Goal: Task Accomplishment & Management: Complete application form

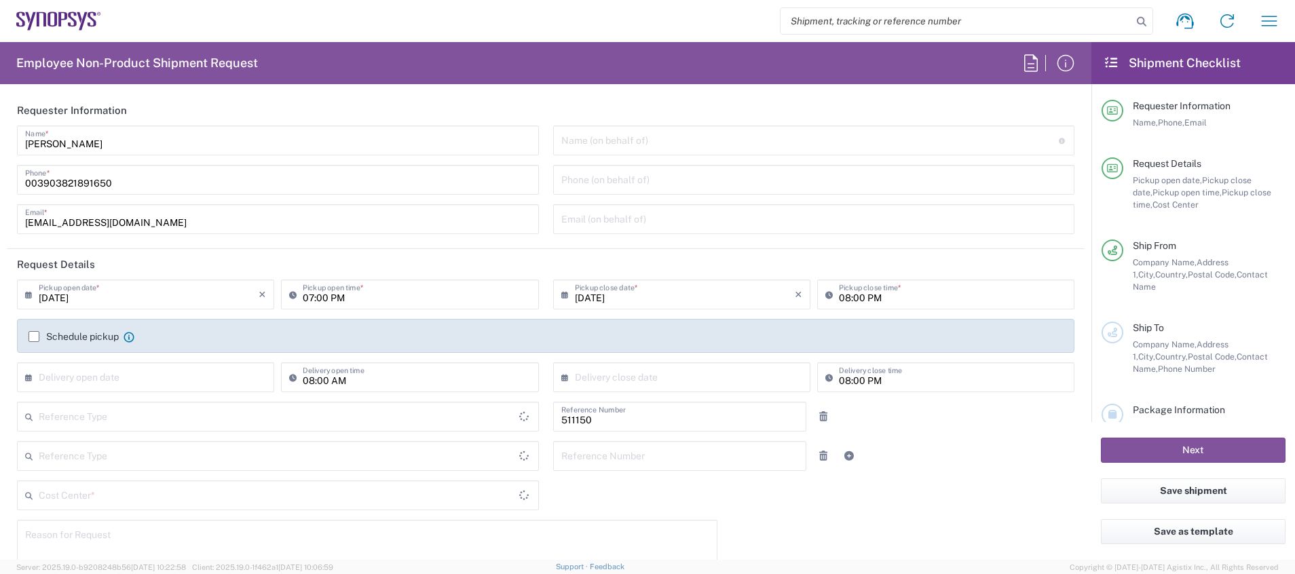
type input "Department"
type input "[GEOGRAPHIC_DATA]"
type input "IT01, SG, MSIP2 R&D 511150"
type input "Delivered at Place"
type input "[GEOGRAPHIC_DATA]"
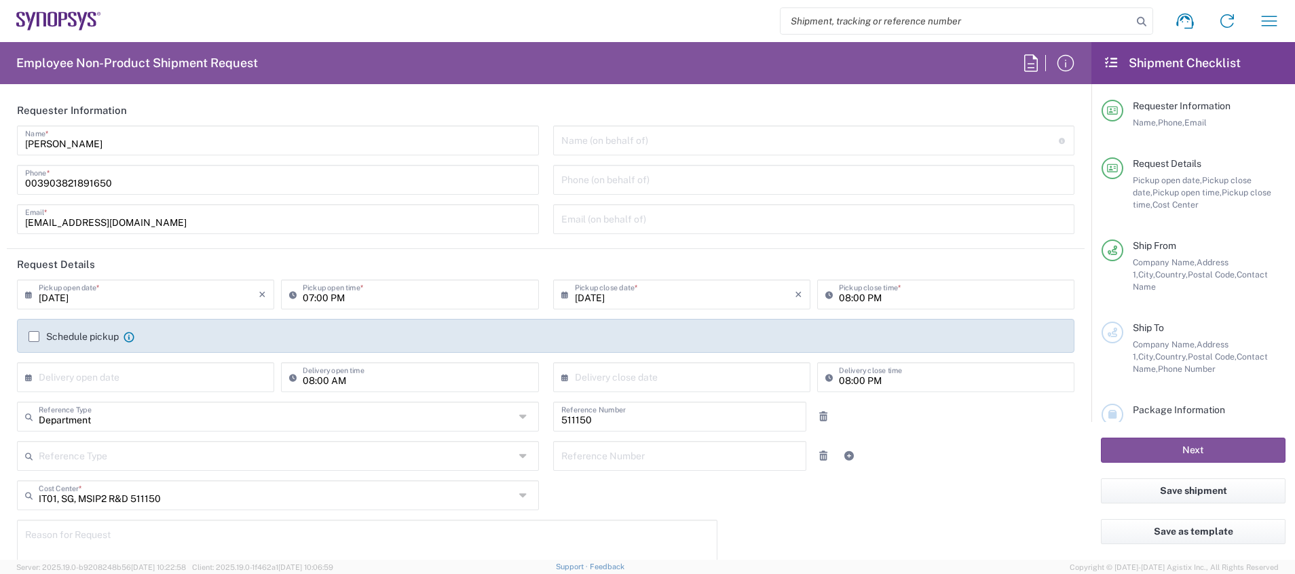
type input "Pavia IT02"
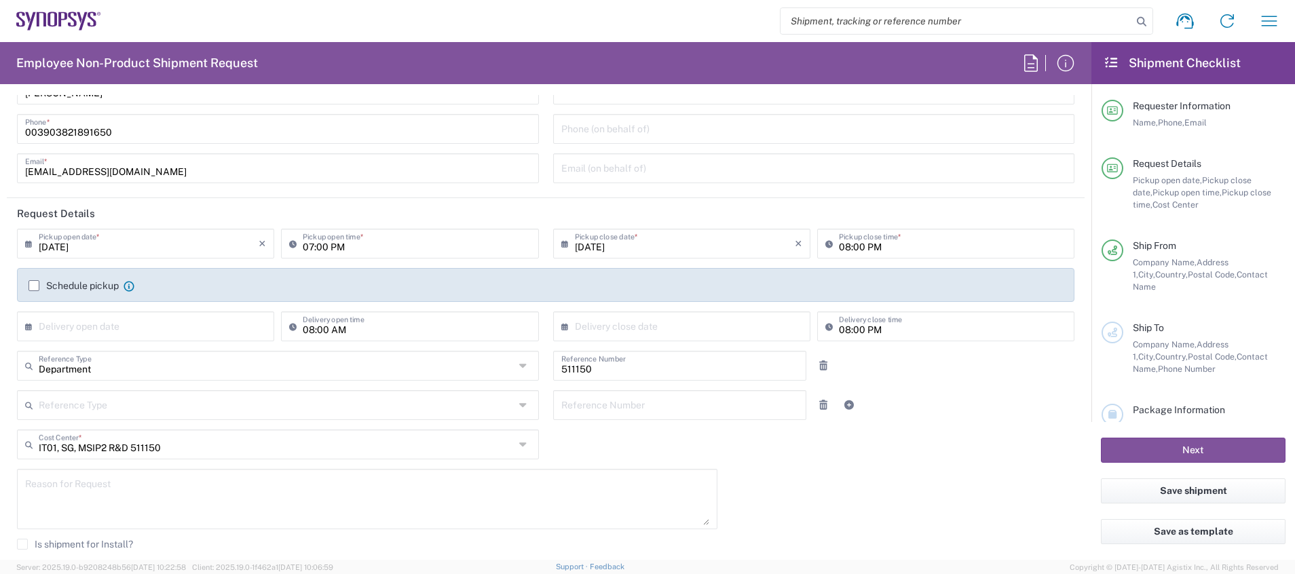
click at [75, 249] on input "[DATE]" at bounding box center [149, 243] width 220 height 24
click at [64, 247] on input "[DATE]" at bounding box center [149, 243] width 220 height 24
type input "[DATE]"
click at [348, 255] on div "07:00 PM Pickup open time *" at bounding box center [409, 244] width 257 height 30
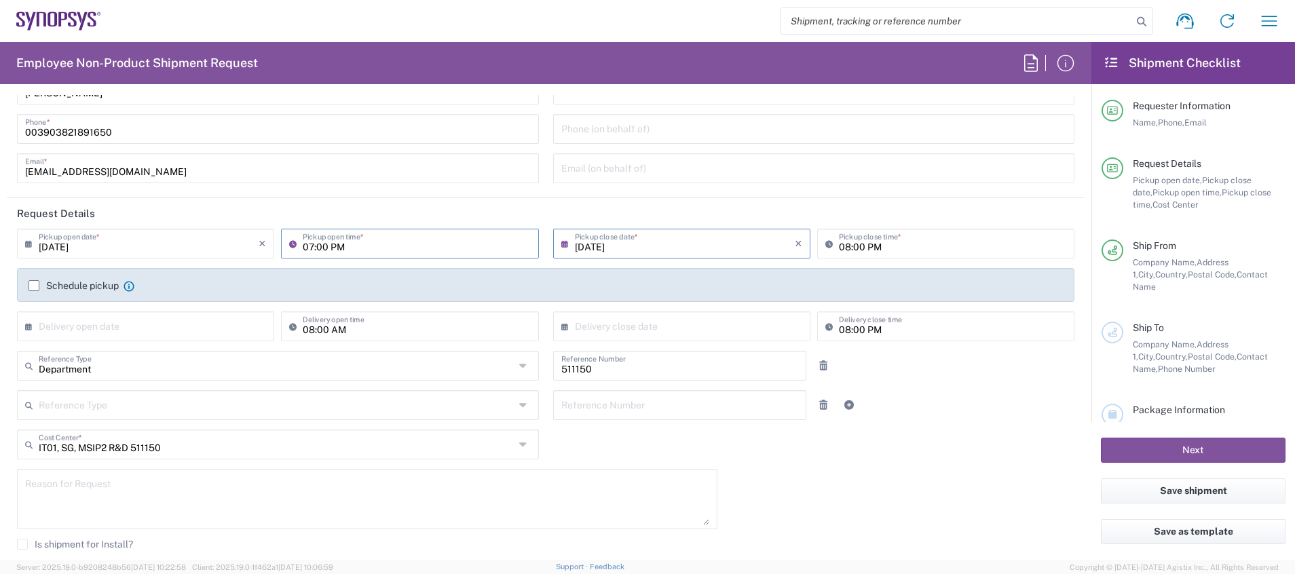
click at [307, 248] on input "07:00 PM" at bounding box center [416, 243] width 227 height 24
type input "15:00 PM"
click at [634, 253] on input "[DATE]" at bounding box center [685, 243] width 220 height 24
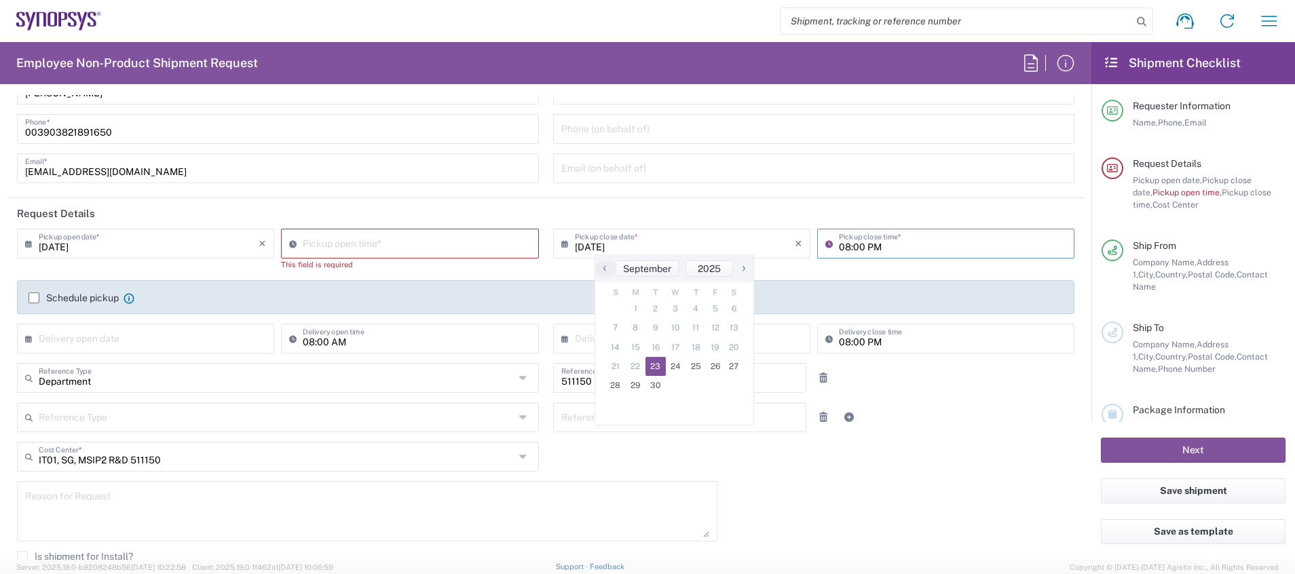
click at [839, 247] on input "08:00 PM" at bounding box center [952, 243] width 227 height 24
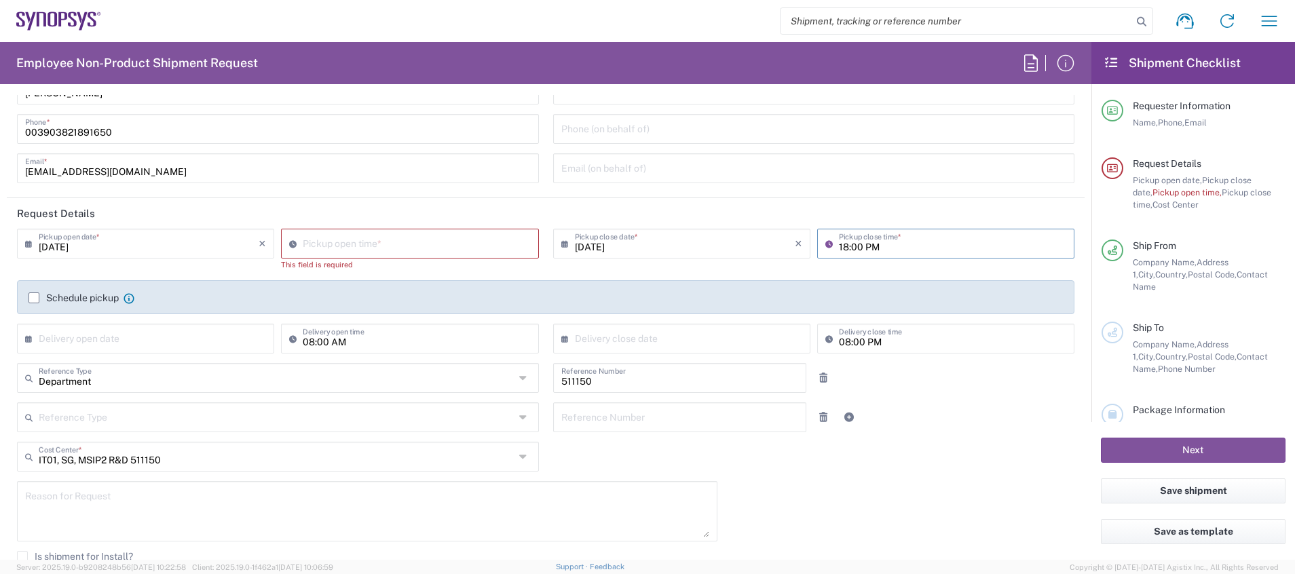
type input "18:00 PM"
click at [961, 271] on div "[DATE] × Pickup close date * Cancel Apply Pickup close time * This field is req…" at bounding box center [814, 255] width 536 height 52
click at [945, 246] on input "06:33 PM" at bounding box center [952, 243] width 227 height 24
type input "06:00 PM"
click at [913, 299] on agx-checkbox-control "Schedule pickup When scheduling a pickup please be sure to meet the following c…" at bounding box center [546, 298] width 1035 height 12
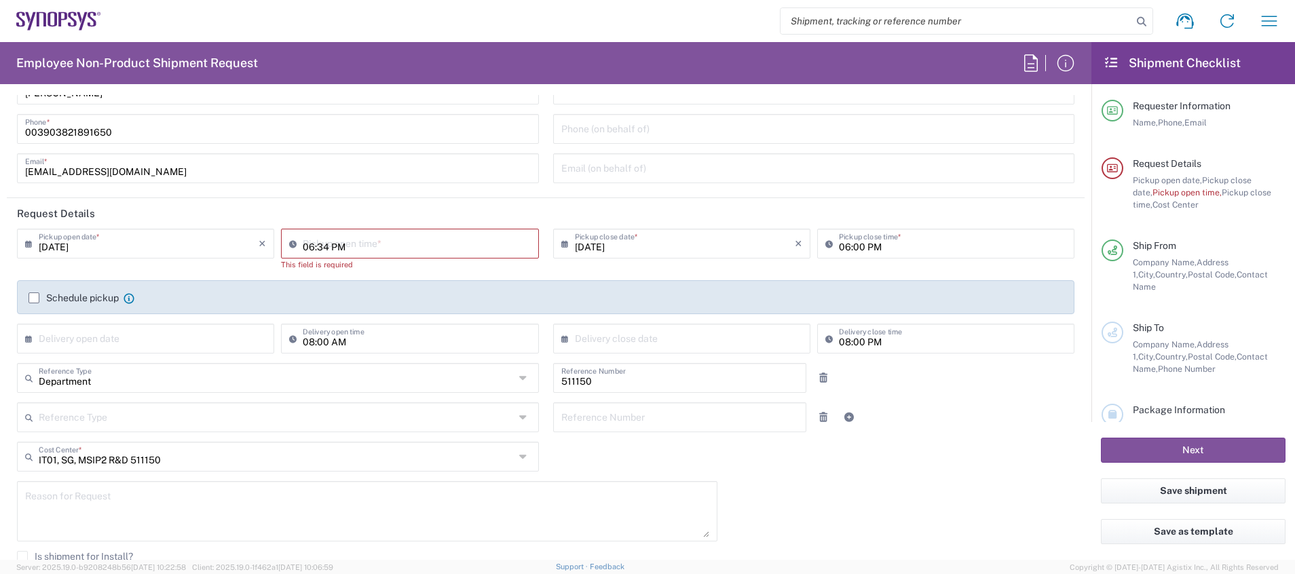
click at [489, 243] on input "06:34 PM" at bounding box center [416, 243] width 227 height 24
type input "03:00 PM"
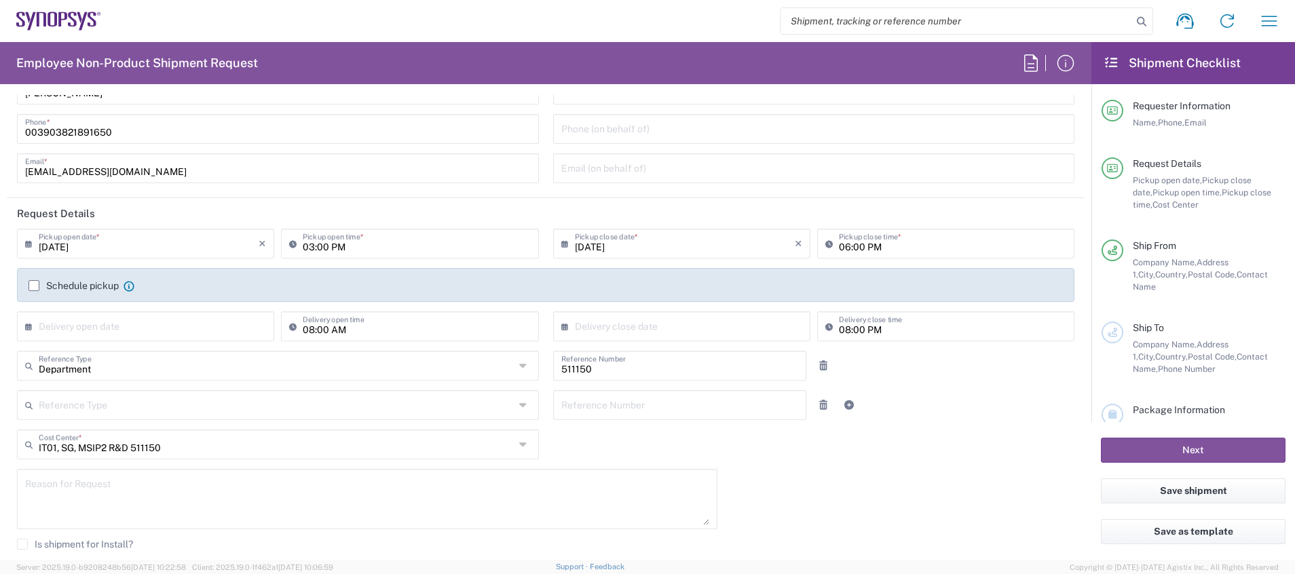
click at [486, 299] on div "Schedule pickup When scheduling a pickup please be sure to meet the following c…" at bounding box center [546, 291] width 1049 height 22
click at [147, 324] on input "text" at bounding box center [149, 326] width 220 height 24
click at [147, 448] on span "24" at bounding box center [148, 449] width 20 height 19
type input "[DATE]"
click at [306, 333] on input "08:00 AM" at bounding box center [416, 326] width 227 height 24
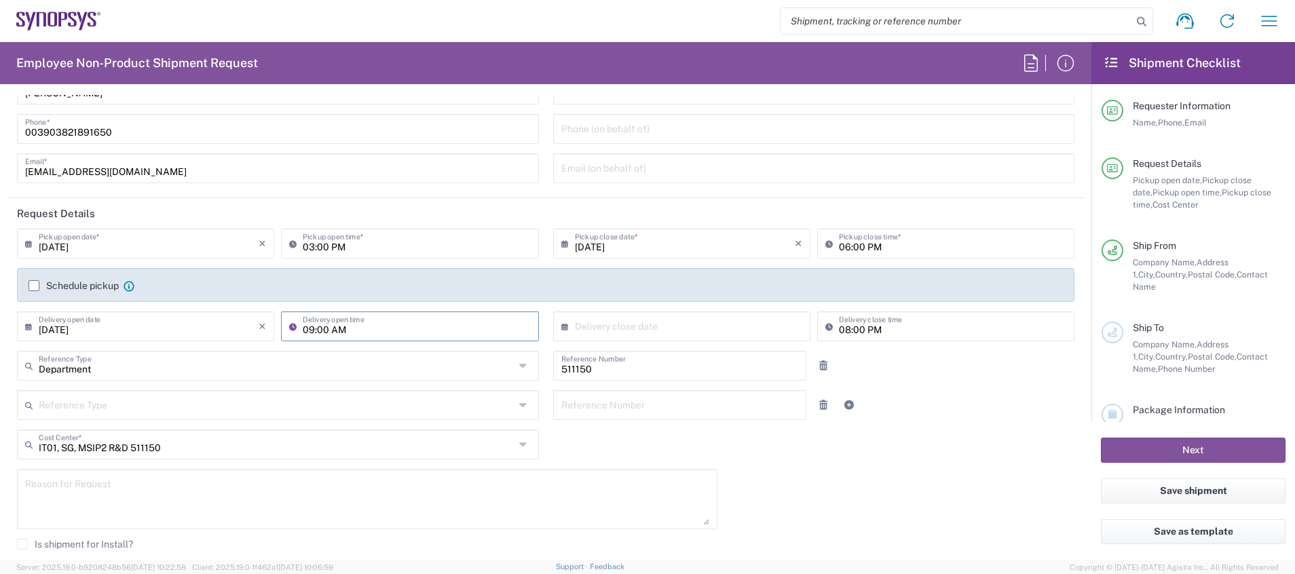
type input "09:00 AM"
click at [612, 332] on input "text" at bounding box center [685, 326] width 220 height 24
click at [614, 430] on span "14" at bounding box center [616, 430] width 20 height 19
click at [669, 443] on span "24" at bounding box center [676, 449] width 20 height 19
type input "[DATE]"
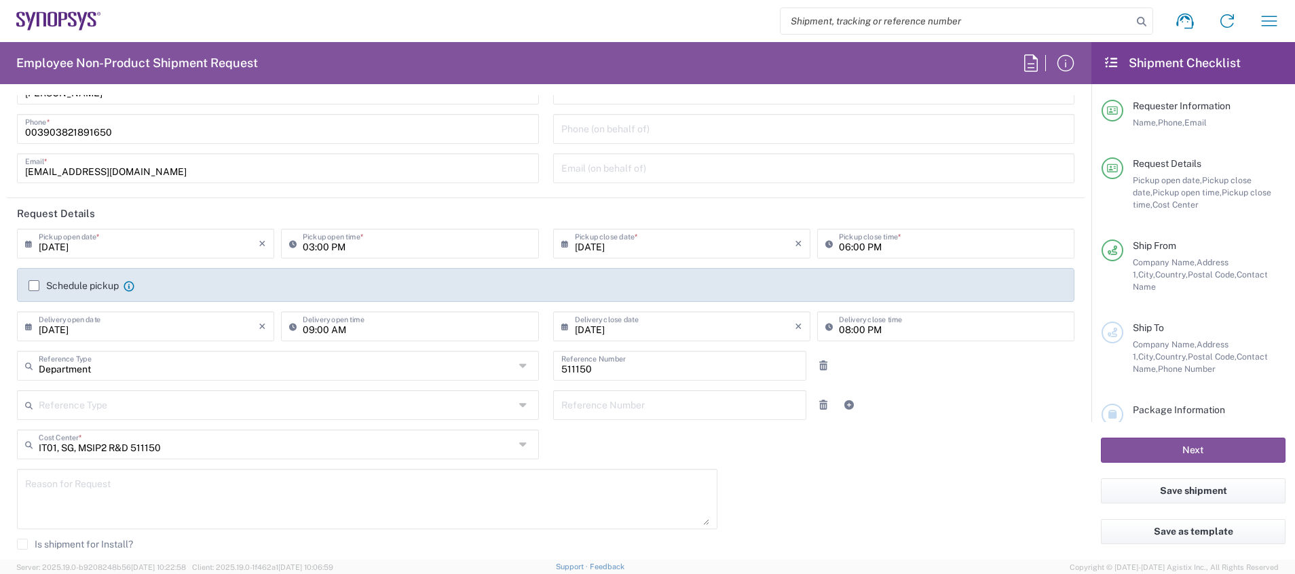
click at [839, 329] on input "08:00 PM" at bounding box center [952, 326] width 227 height 24
type input "06:00 PM"
click at [973, 408] on div "Reference Type Customer Ref Department Invoice Number Purchase Order RMA Refere…" at bounding box center [546, 409] width 1072 height 39
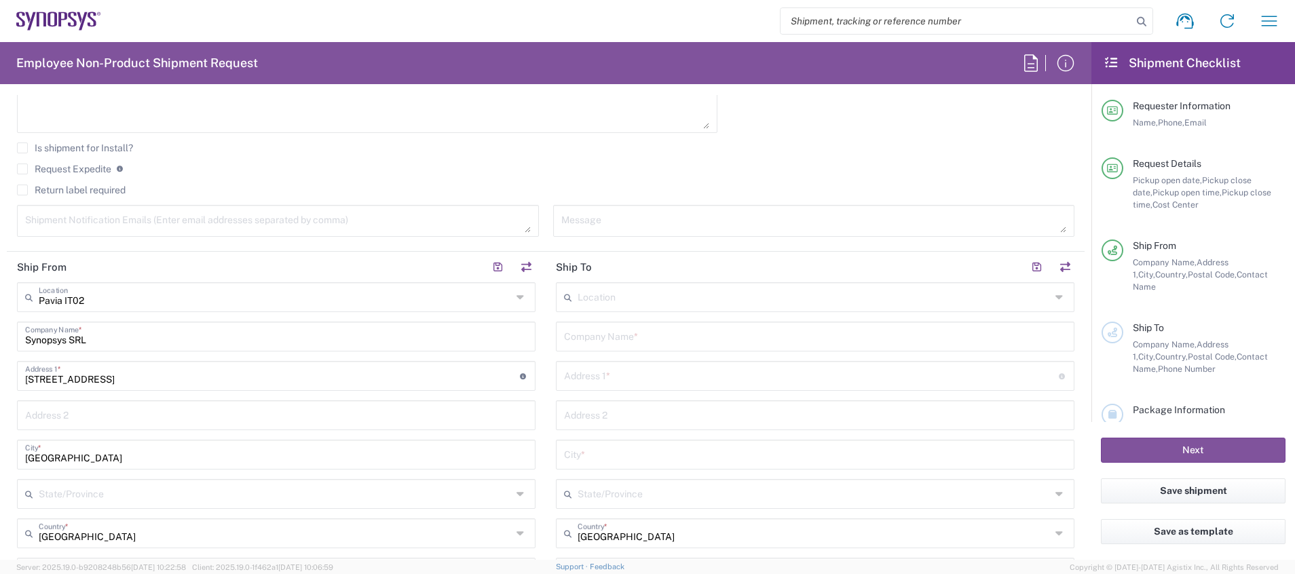
scroll to position [464, 0]
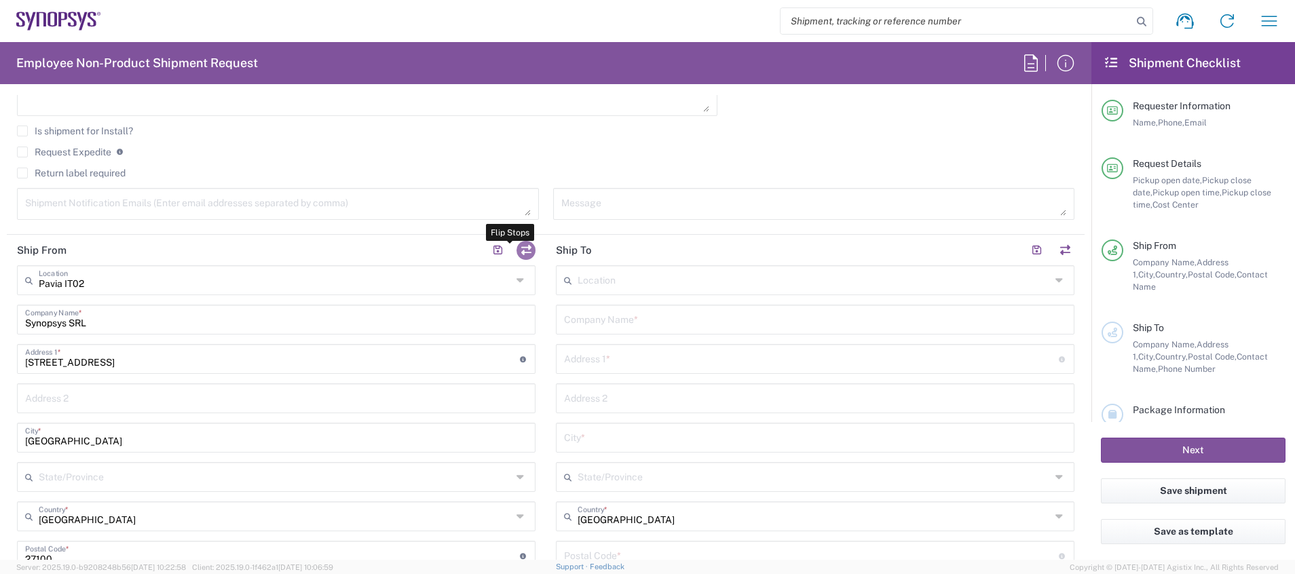
click at [523, 255] on button "button" at bounding box center [526, 250] width 19 height 19
type input "Pavia IT02"
type input "Synopsys SRL"
type input "[STREET_ADDRESS]"
type input "[GEOGRAPHIC_DATA]"
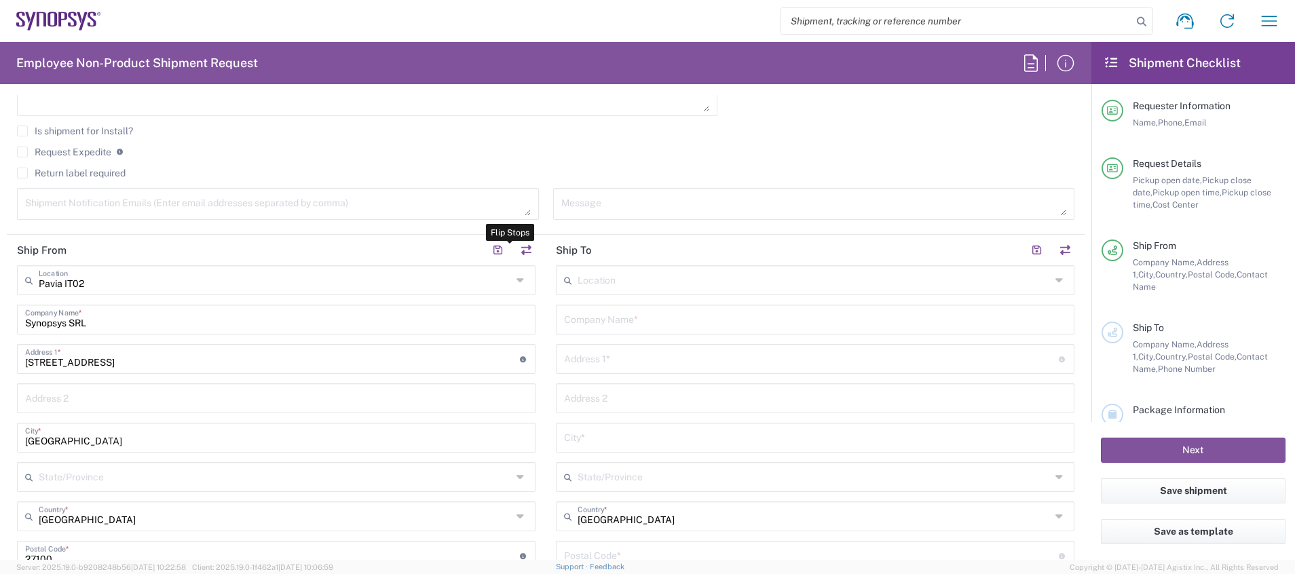
type input "27100"
type input "[PERSON_NAME]"
type input "003903821891650"
type input "[EMAIL_ADDRESS][DOMAIN_NAME]"
type input "IT02418350969"
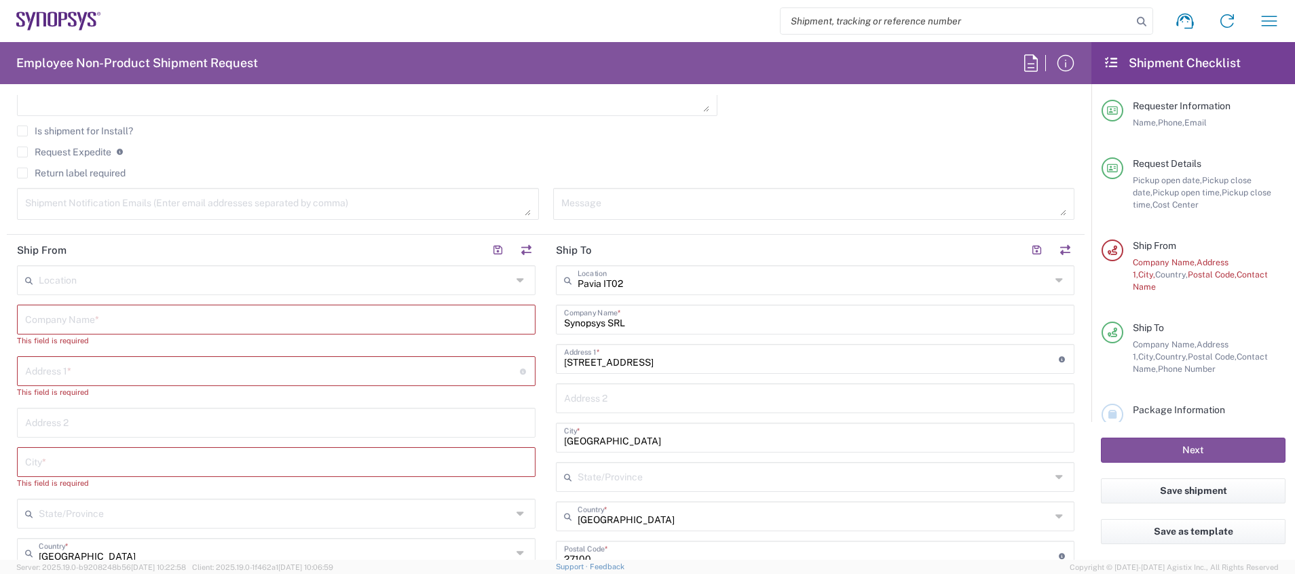
click at [97, 318] on input "text" at bounding box center [276, 319] width 502 height 24
type input "[PERSON_NAME]"
click at [131, 351] on input "text" at bounding box center [272, 358] width 495 height 24
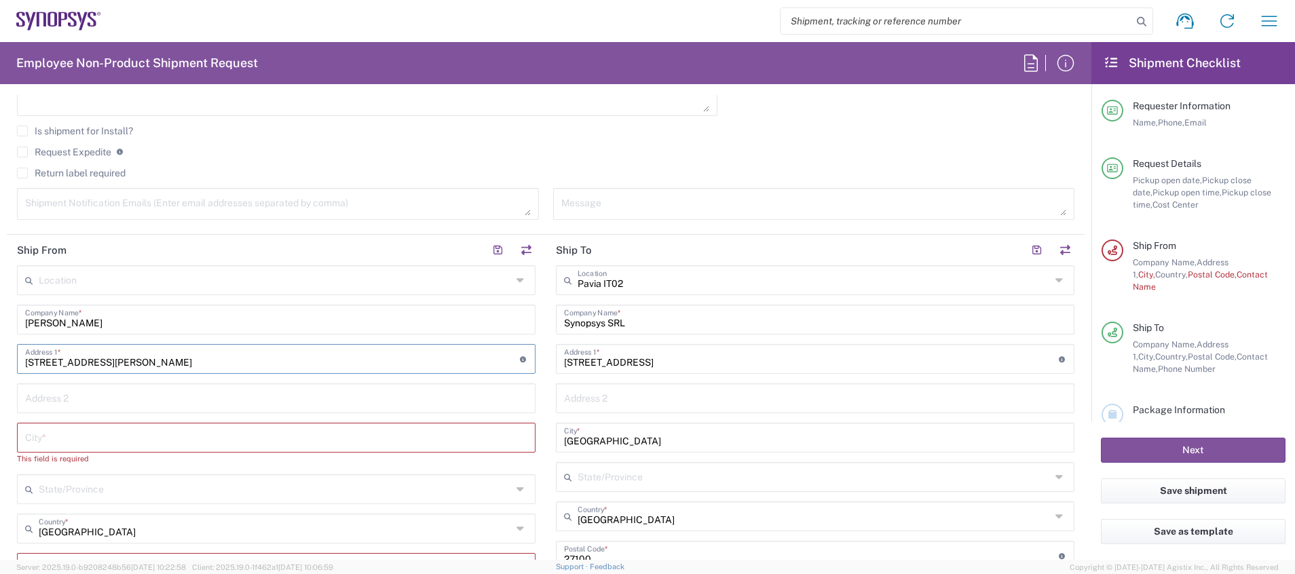
type input "[STREET_ADDRESS][PERSON_NAME]"
click at [281, 433] on input "text" at bounding box center [276, 437] width 502 height 24
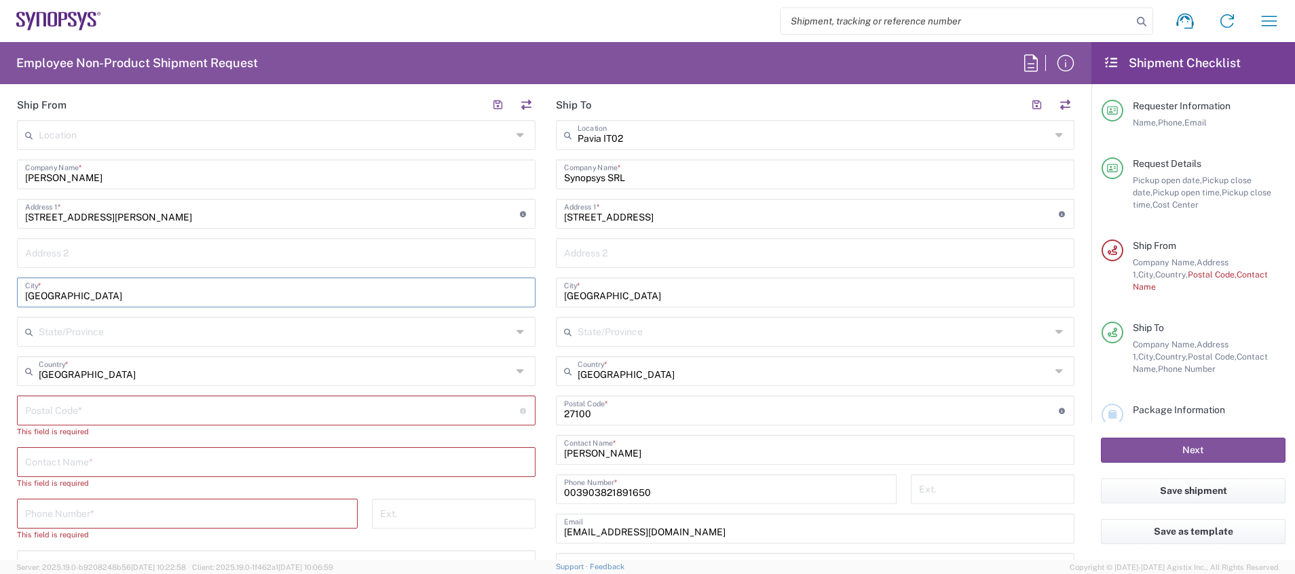
scroll to position [623, 0]
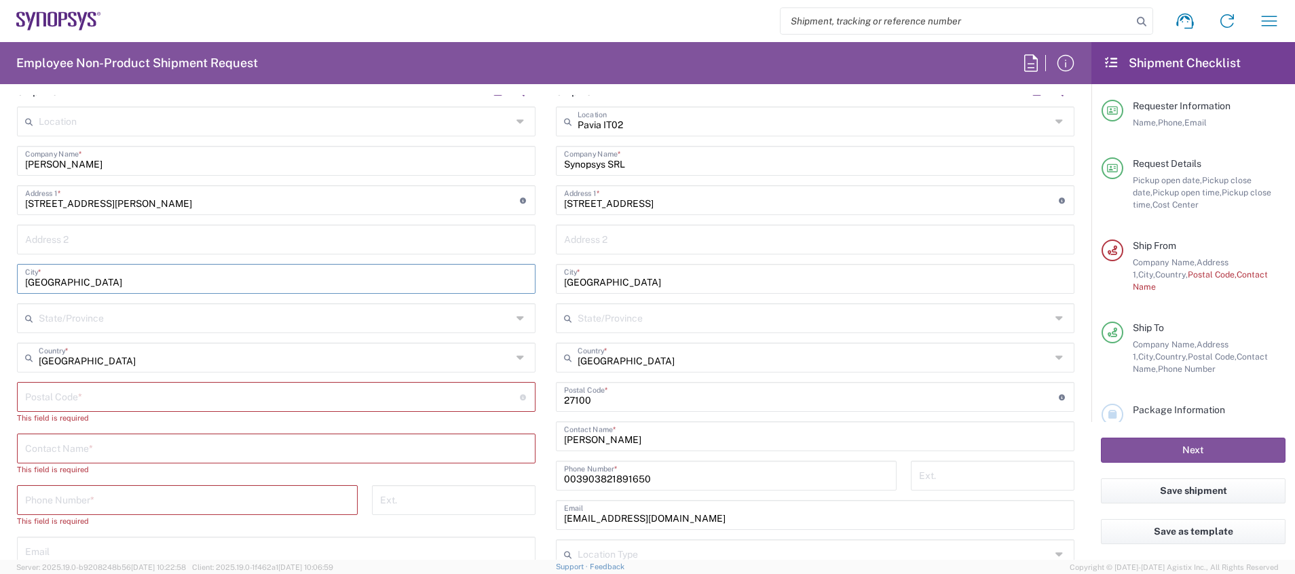
type input "[GEOGRAPHIC_DATA]"
click at [216, 398] on input "undefined" at bounding box center [272, 396] width 495 height 24
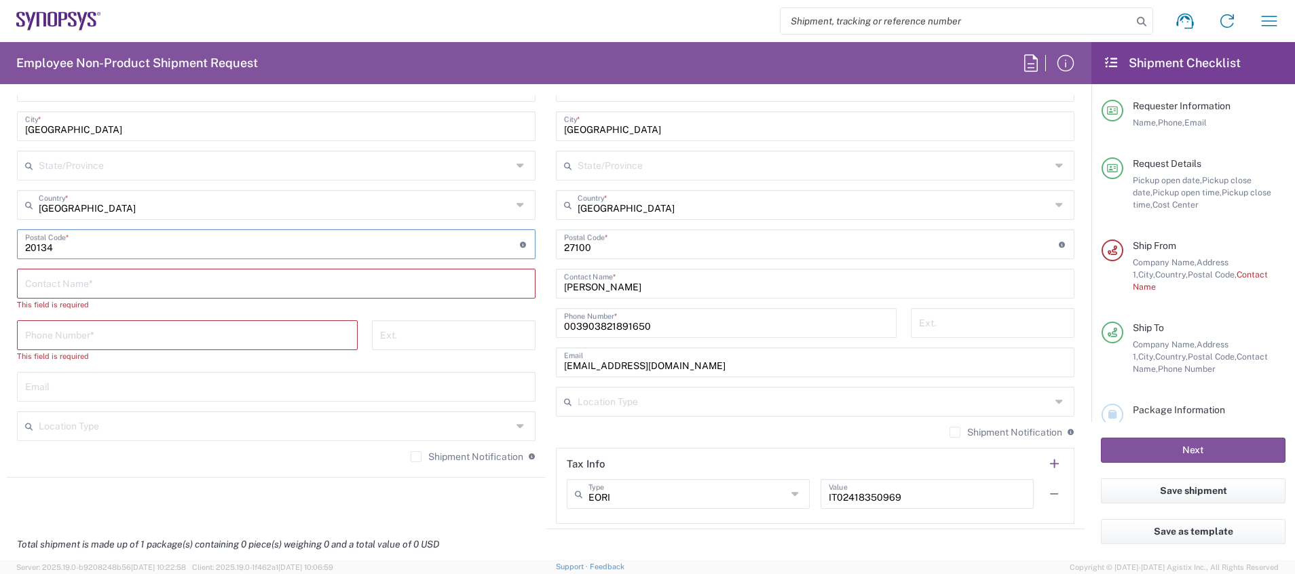
scroll to position [779, 0]
type input "20134"
click at [185, 281] on input "text" at bounding box center [276, 279] width 502 height 24
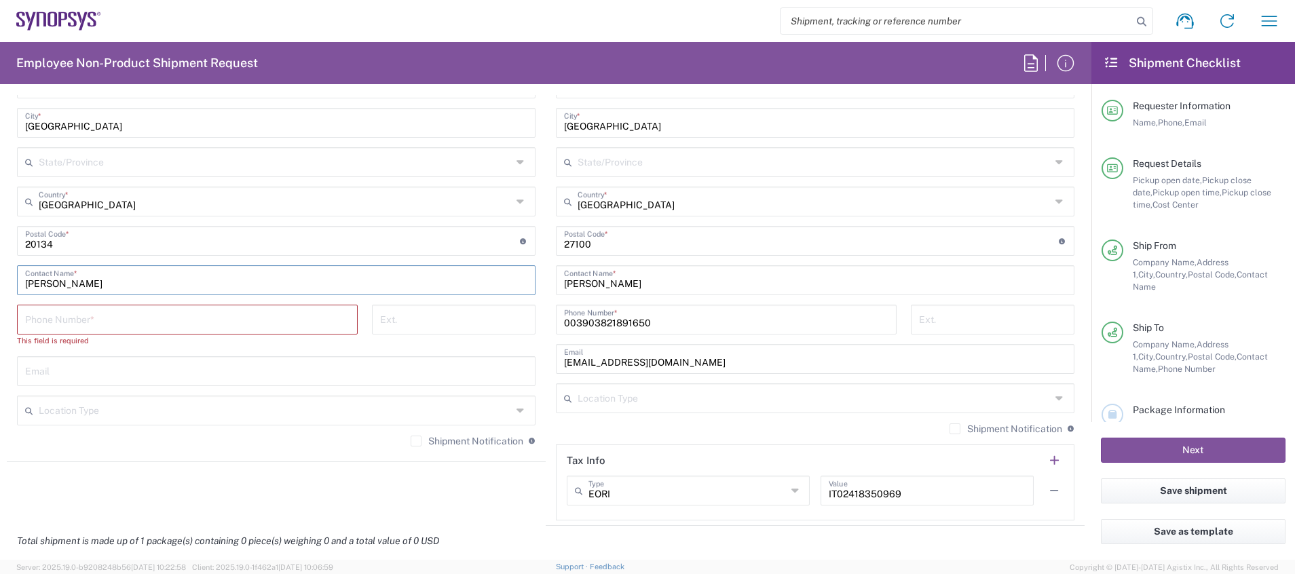
type input "[PERSON_NAME]"
click at [281, 320] on input "tel" at bounding box center [187, 319] width 324 height 24
click at [165, 326] on input "tel" at bounding box center [187, 319] width 324 height 24
type input "3"
click at [28, 324] on input "3881726372" at bounding box center [187, 319] width 324 height 24
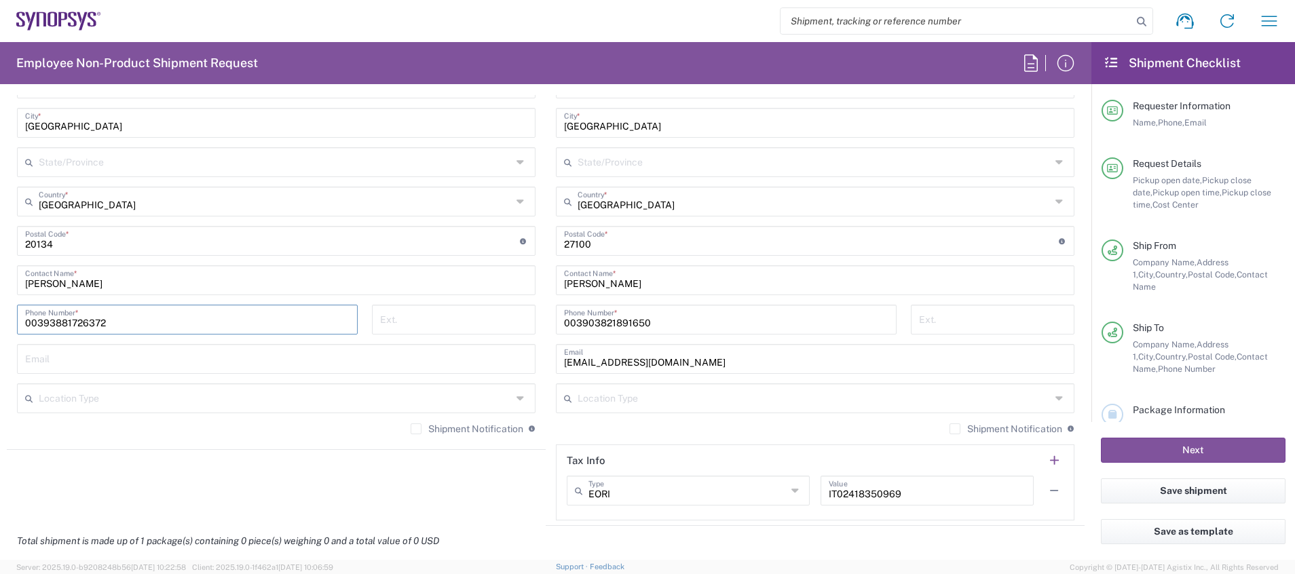
type input "00393881726372"
click at [58, 357] on input "text" at bounding box center [276, 358] width 502 height 24
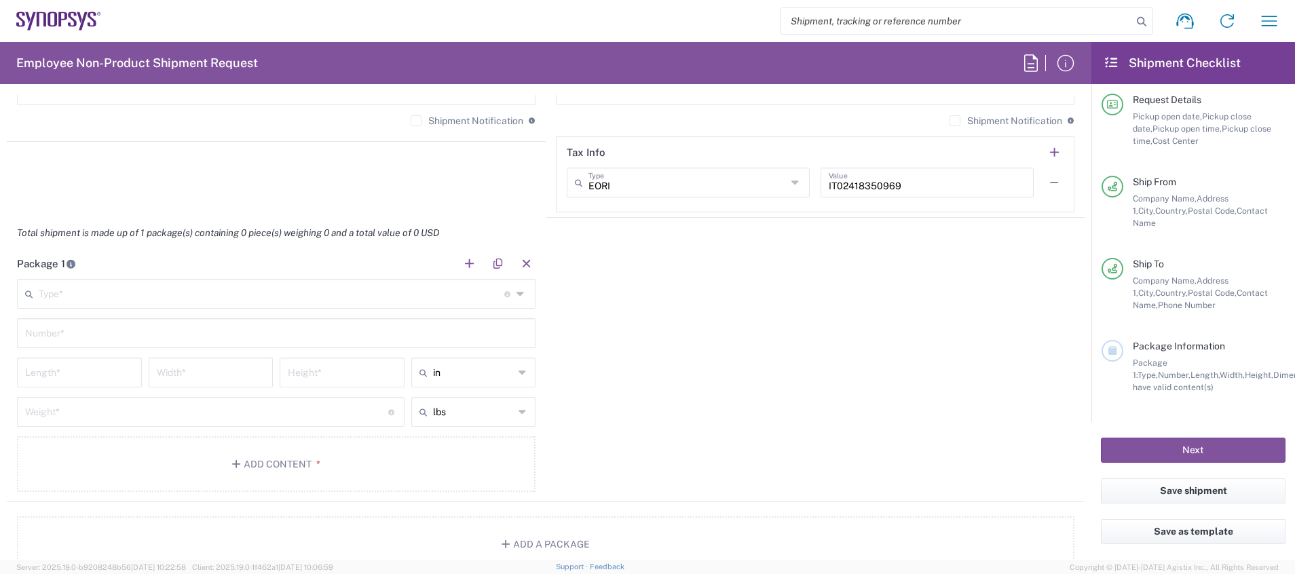
scroll to position [1091, 0]
click at [517, 290] on icon at bounding box center [522, 291] width 11 height 22
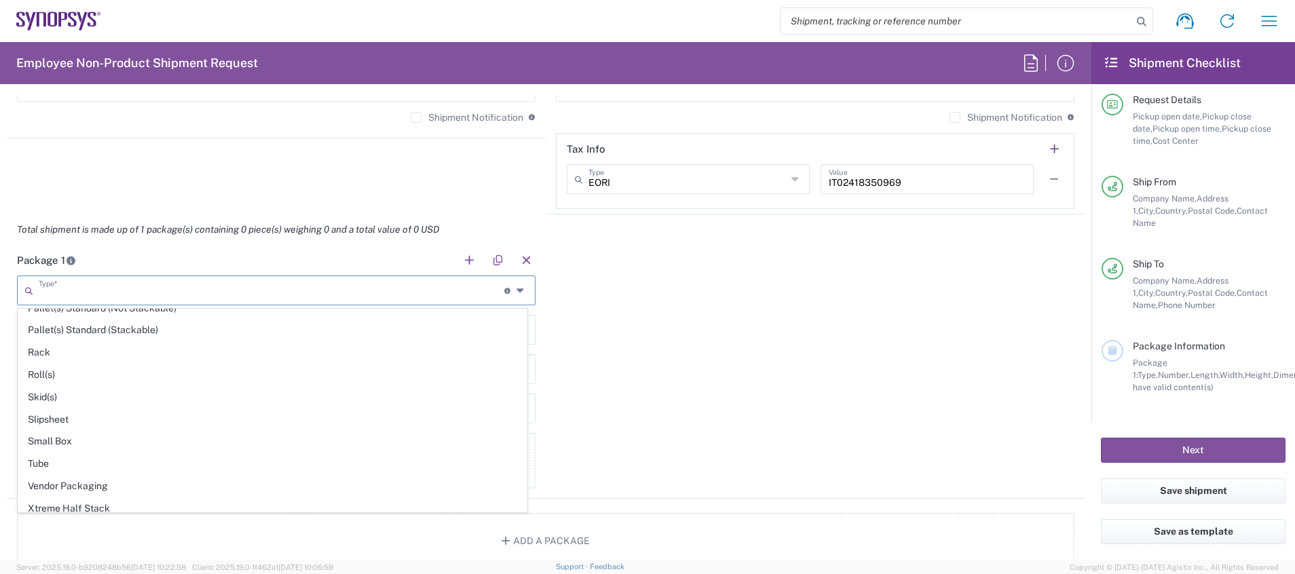
scroll to position [642, 0]
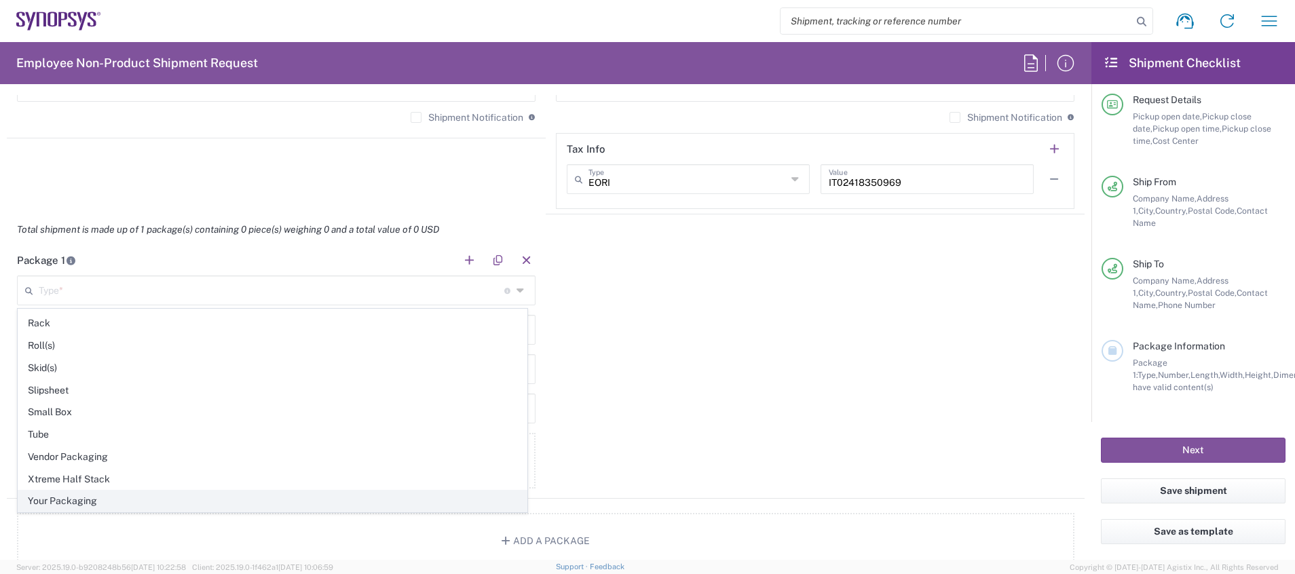
click at [346, 512] on span "Your Packaging" at bounding box center [272, 501] width 508 height 21
type input "Your Packaging"
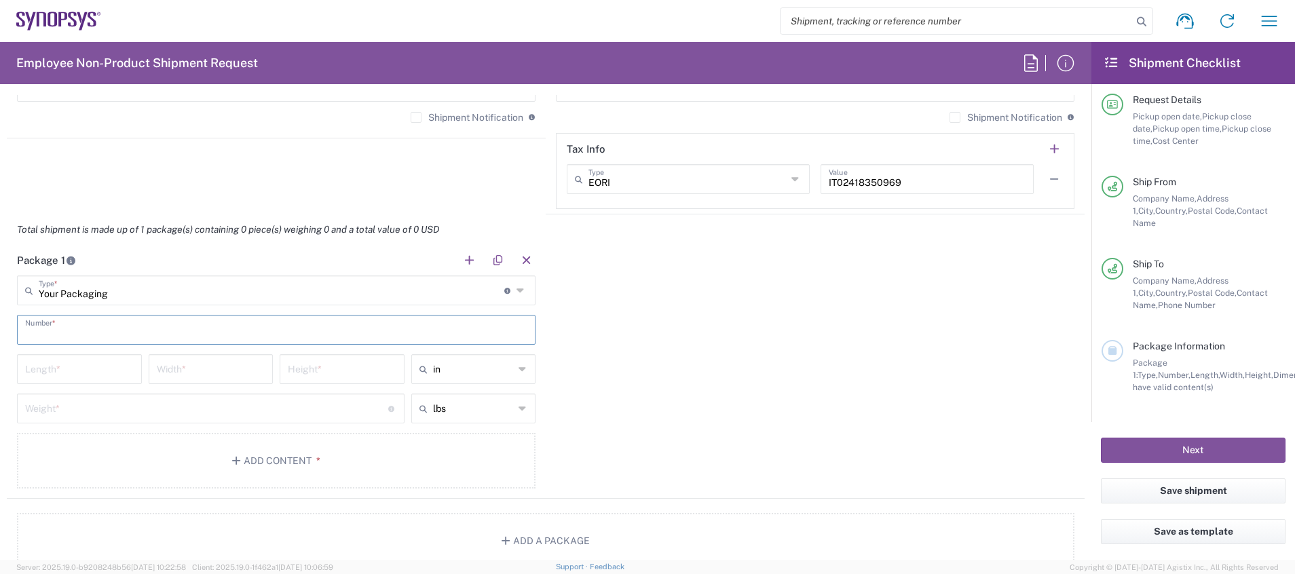
click at [225, 337] on input "text" at bounding box center [276, 329] width 502 height 24
type input "1"
click at [106, 365] on input "number" at bounding box center [79, 368] width 109 height 24
click at [183, 370] on input "number" at bounding box center [211, 368] width 109 height 24
type input "20"
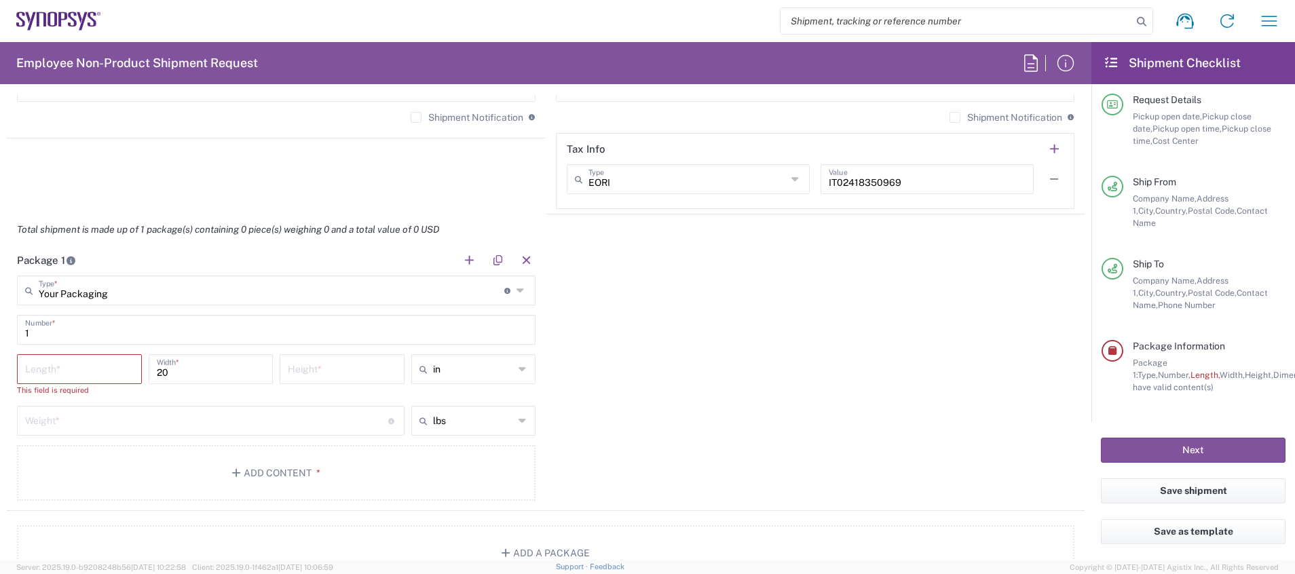
click at [519, 372] on icon at bounding box center [523, 369] width 9 height 22
click at [488, 420] on span "cm" at bounding box center [467, 421] width 120 height 21
type input "50.8"
type input "cm"
click at [229, 370] on input "50.8" at bounding box center [211, 368] width 109 height 24
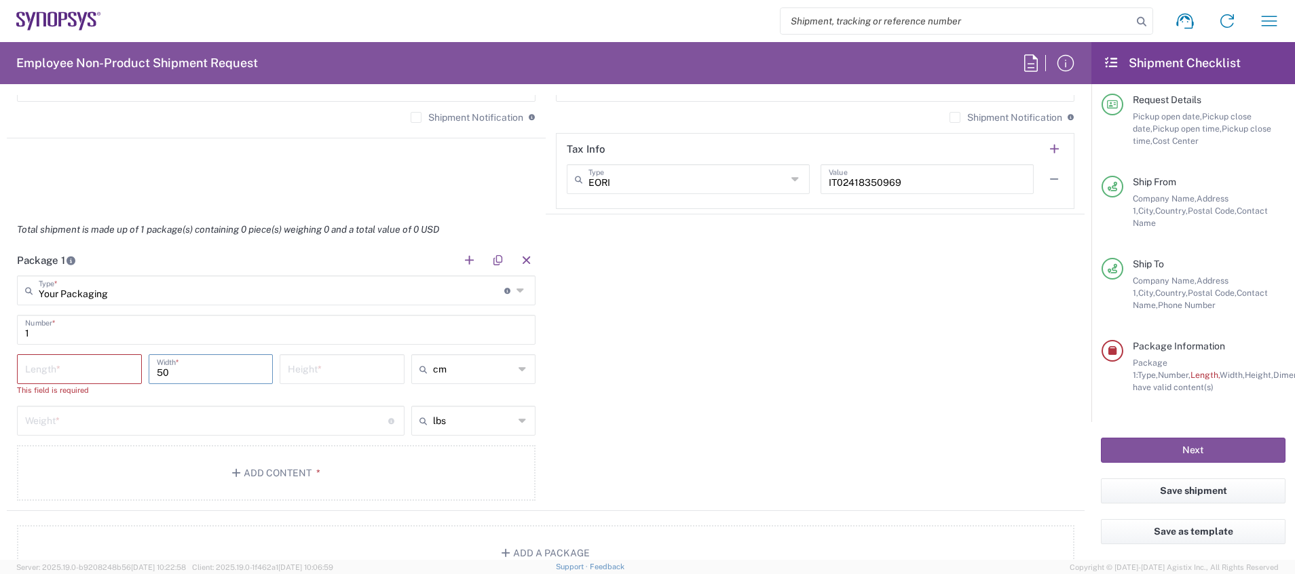
type input "5"
type input "20"
click at [317, 375] on input "number" at bounding box center [342, 368] width 109 height 24
type input "70"
click at [111, 369] on input "number" at bounding box center [79, 368] width 109 height 24
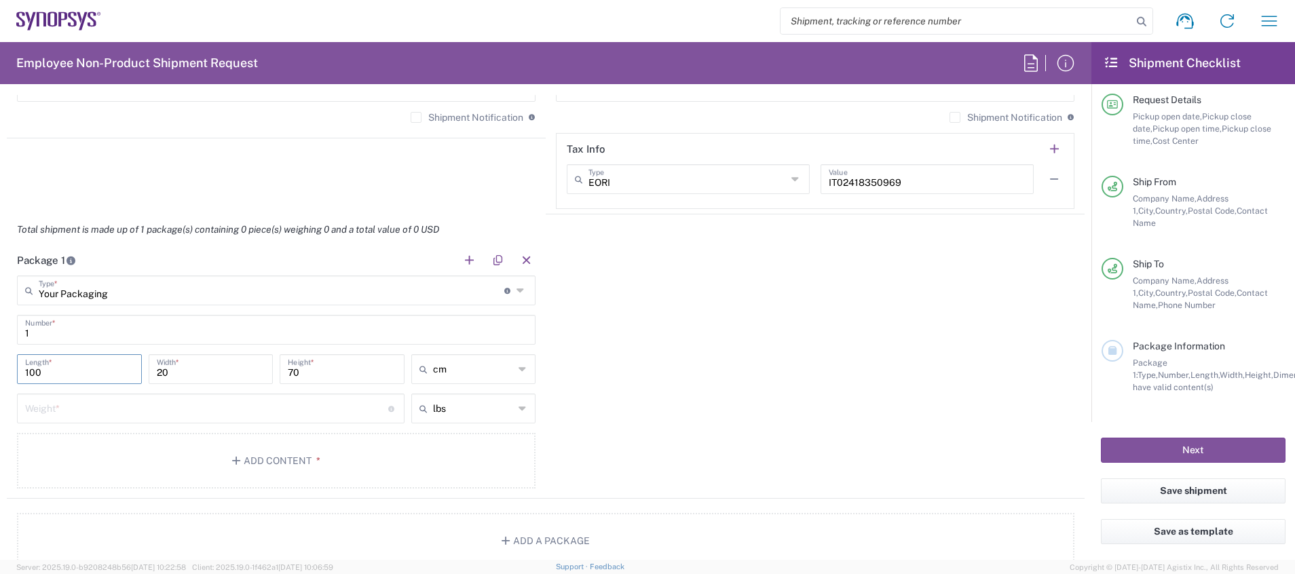
type input "100"
click at [101, 408] on input "number" at bounding box center [206, 408] width 363 height 24
type input "10"
click at [508, 411] on div "lbs" at bounding box center [473, 409] width 125 height 30
click at [497, 462] on span "kgs" at bounding box center [467, 460] width 120 height 21
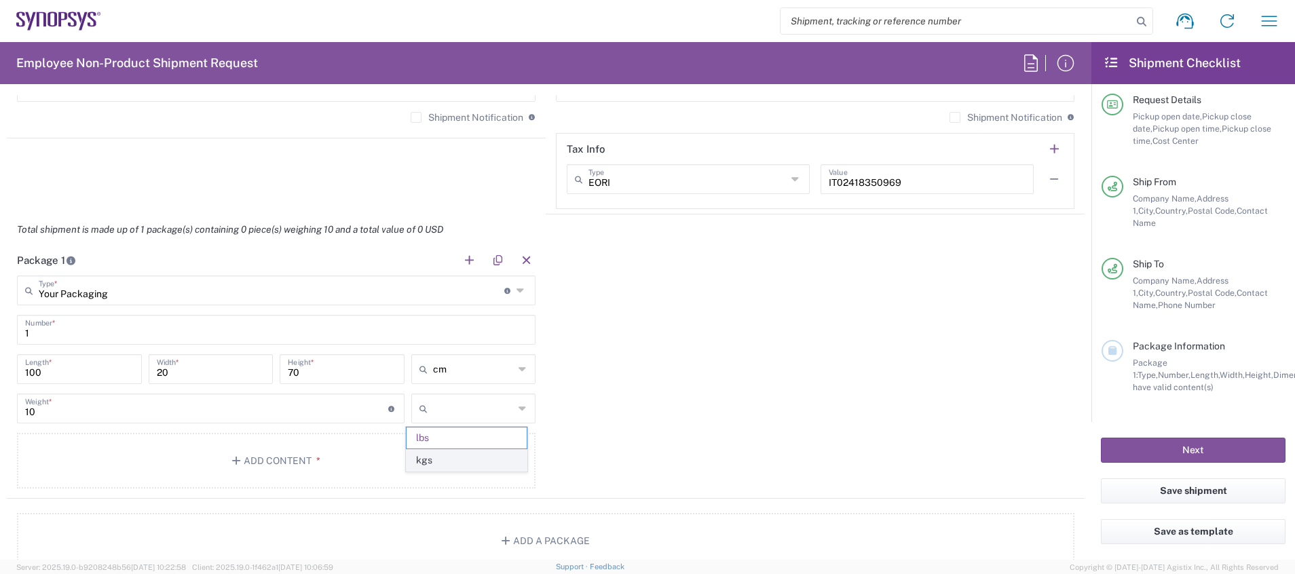
type input "4.54"
type input "kgs"
click at [256, 414] on input "4.54" at bounding box center [206, 408] width 363 height 24
type input "4"
type input "100"
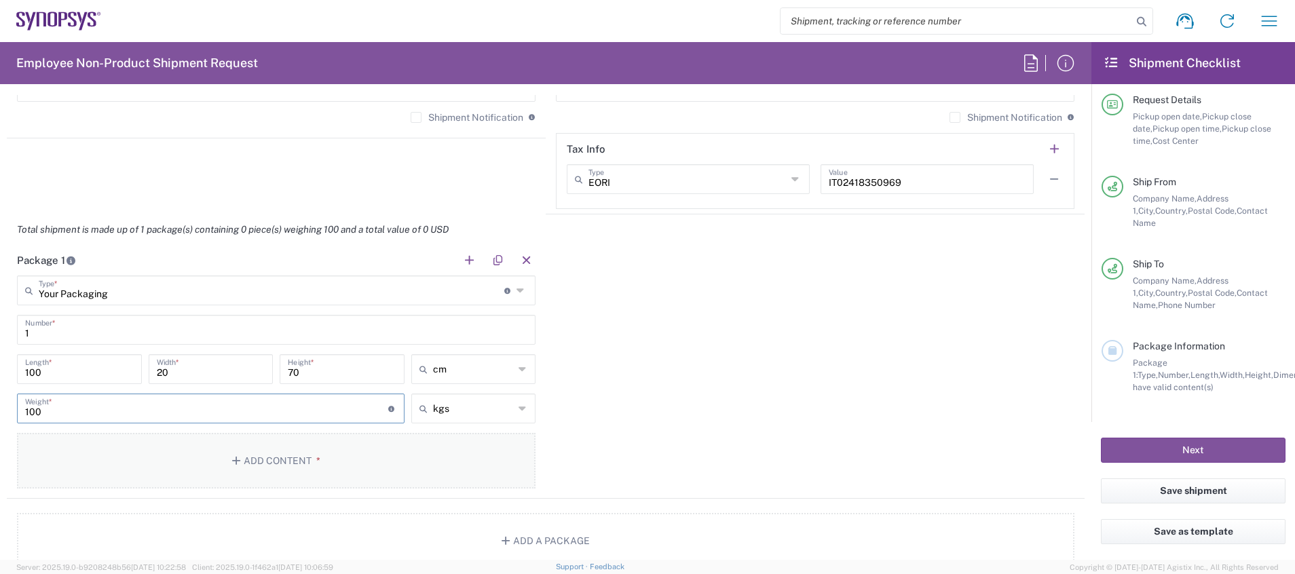
click at [302, 460] on button "Add Content *" at bounding box center [276, 461] width 519 height 56
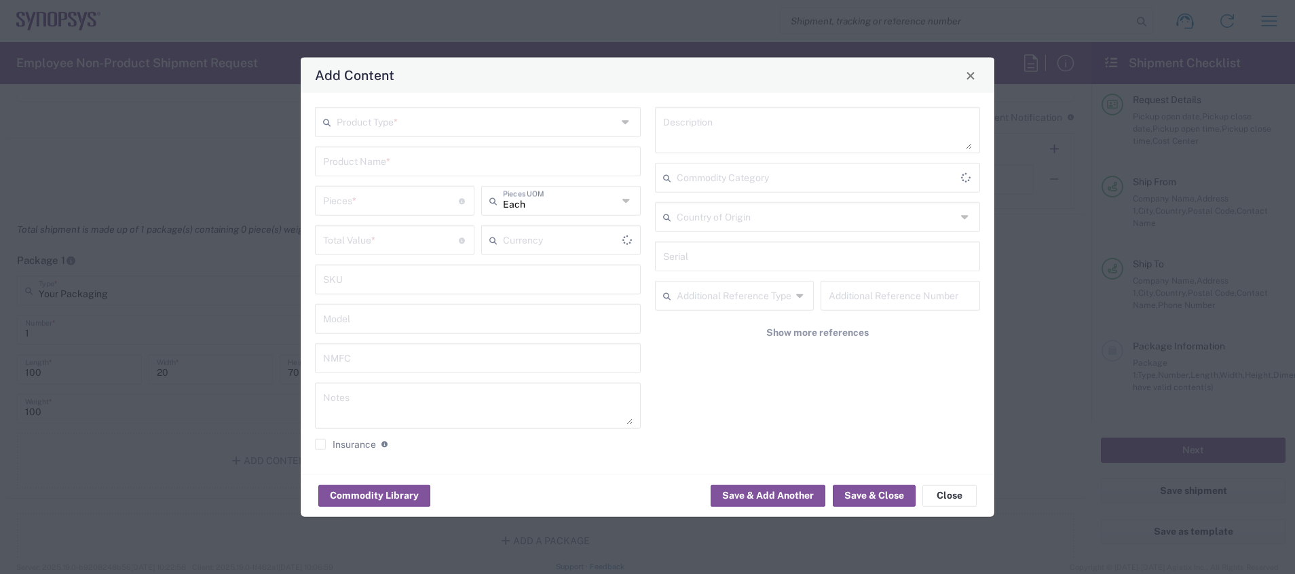
type input "US Dollar"
click at [491, 122] on input "text" at bounding box center [477, 121] width 280 height 24
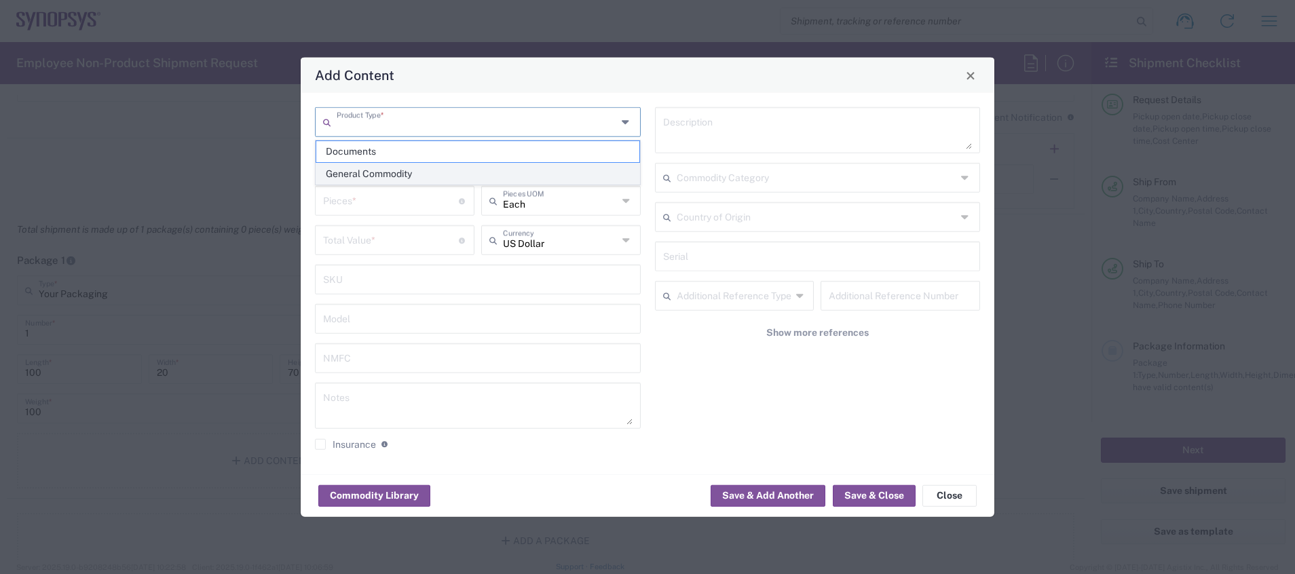
click at [486, 170] on span "General Commodity" at bounding box center [477, 174] width 323 height 21
type input "General Commodity"
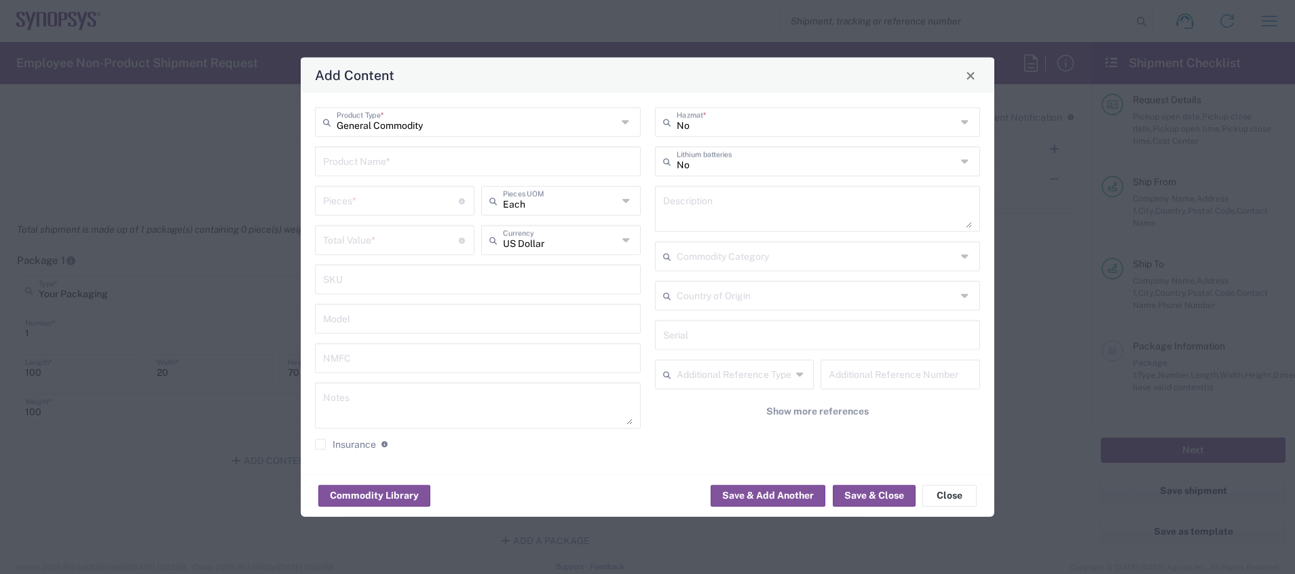
click at [488, 166] on input "text" at bounding box center [478, 161] width 310 height 24
type input "Monitor Dell P2724 DEB"
click at [415, 204] on input "number" at bounding box center [391, 200] width 136 height 24
type input "1"
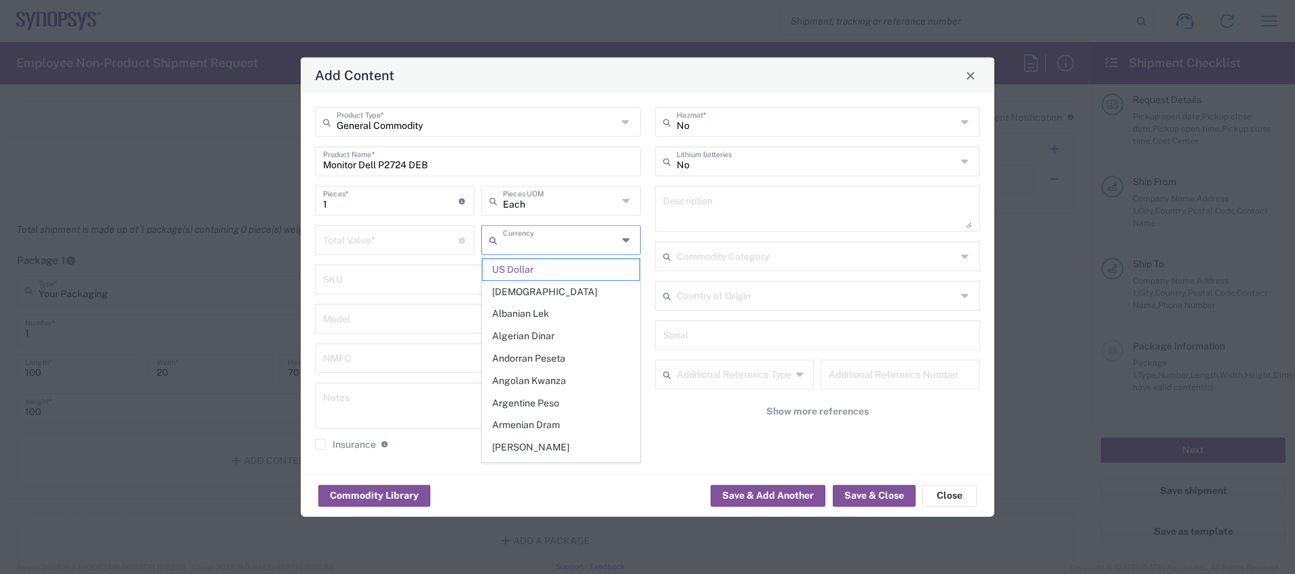
click at [587, 250] on input "text" at bounding box center [560, 239] width 115 height 24
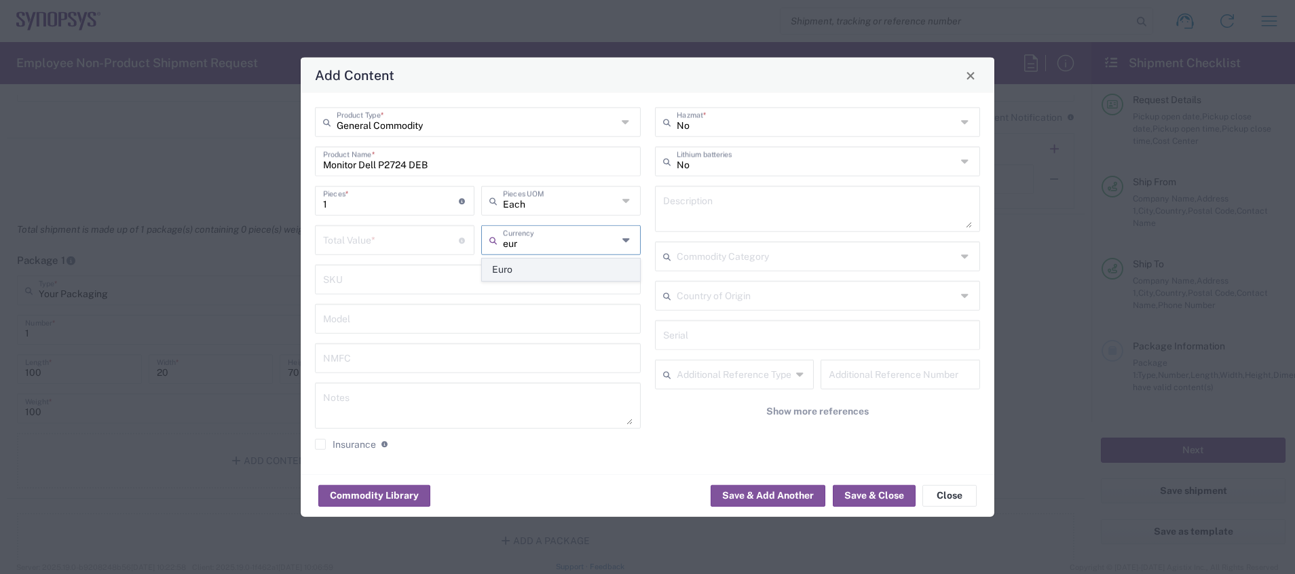
click at [523, 267] on span "Euro" at bounding box center [561, 269] width 157 height 21
type input "Euro"
click at [407, 244] on input "number" at bounding box center [391, 239] width 136 height 24
type input "350"
click at [897, 491] on button "Save & Close" at bounding box center [874, 496] width 83 height 22
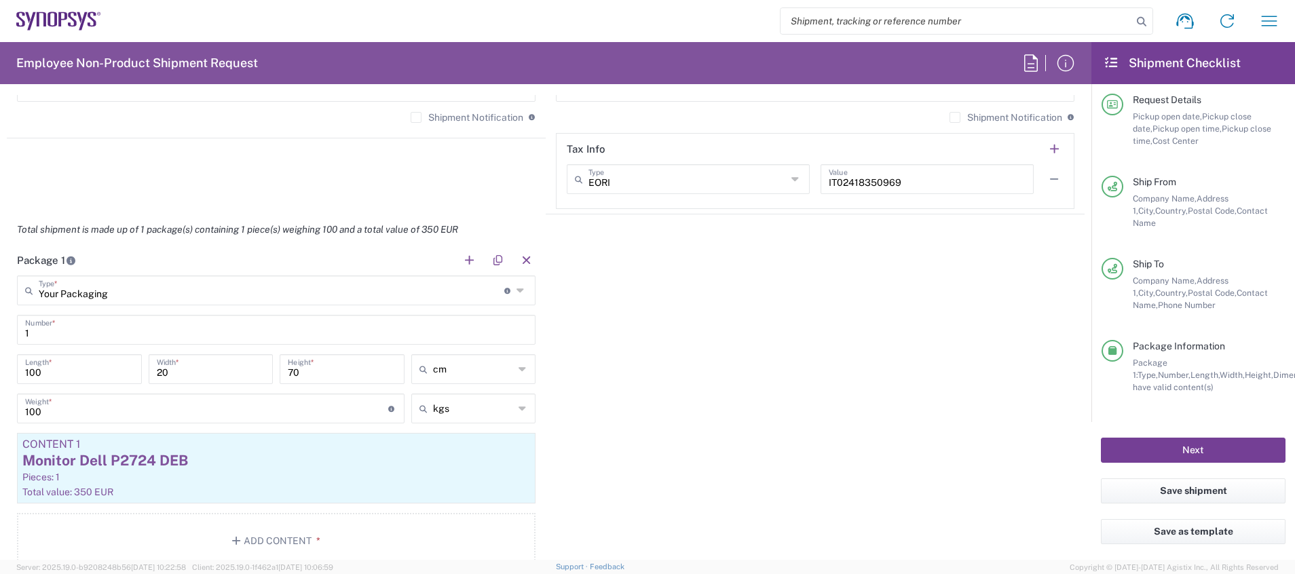
click at [1215, 443] on button "Next" at bounding box center [1193, 450] width 185 height 25
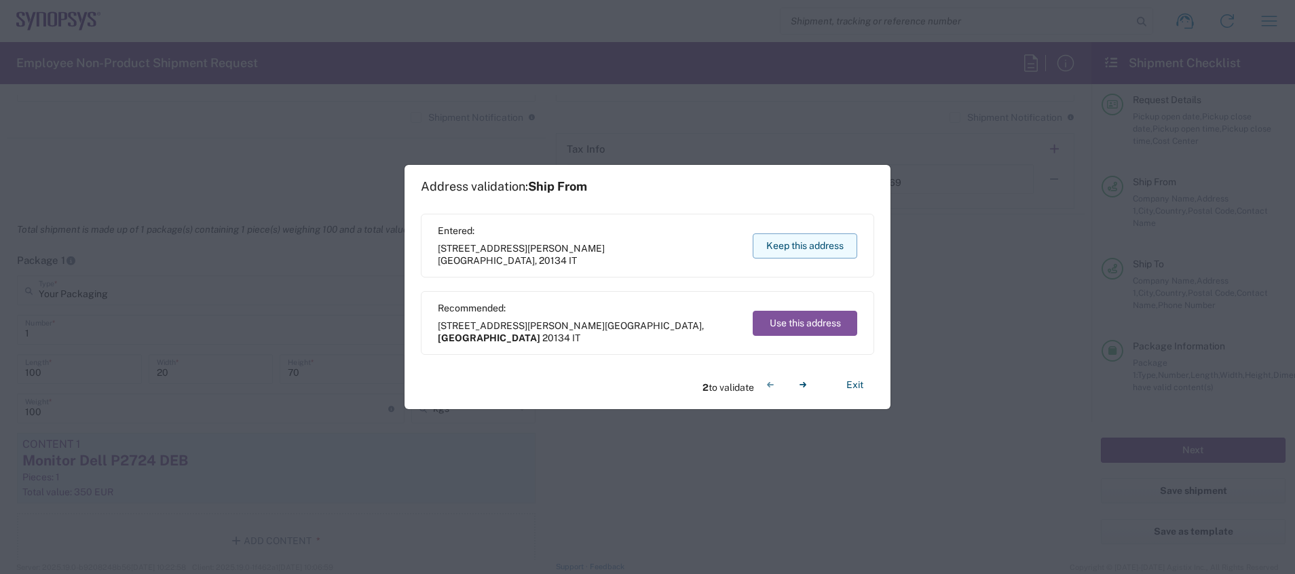
click at [789, 234] on button "Keep this address" at bounding box center [805, 246] width 105 height 25
click at [827, 234] on button "Keep this address" at bounding box center [805, 246] width 105 height 25
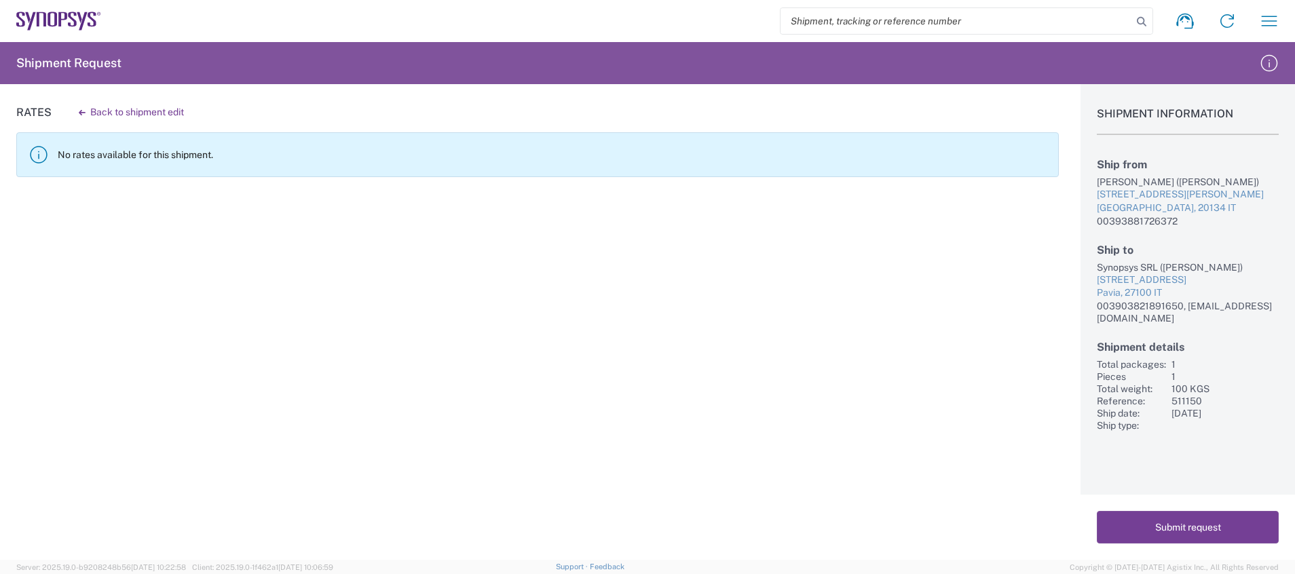
click at [1159, 532] on button "Submit request" at bounding box center [1188, 527] width 182 height 33
